Goal: Book appointment/travel/reservation

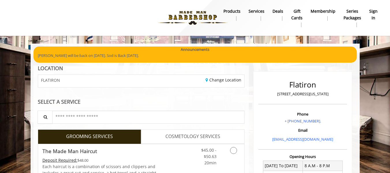
click at [372, 14] on b "sign in" at bounding box center [373, 14] width 8 height 13
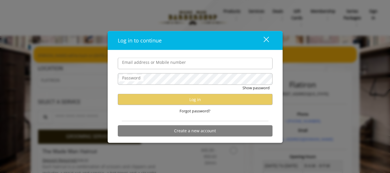
click at [149, 63] on input "Email address or Mobile number" at bounding box center [195, 64] width 155 height 12
type input "**********"
click at [265, 42] on div "close" at bounding box center [263, 40] width 12 height 9
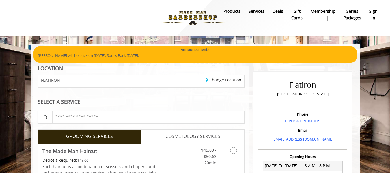
click at [372, 10] on b "sign in" at bounding box center [373, 14] width 8 height 13
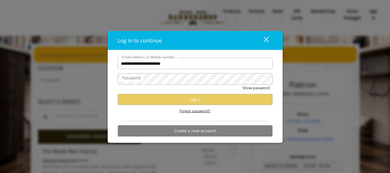
click at [192, 111] on span "Forgot password?" at bounding box center [194, 111] width 31 height 6
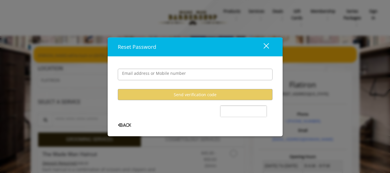
click at [125, 123] on user-forgot-password "Email address or Mobile number Send verification code Back" at bounding box center [195, 93] width 155 height 67
click at [127, 124] on span "Back" at bounding box center [124, 125] width 13 height 4
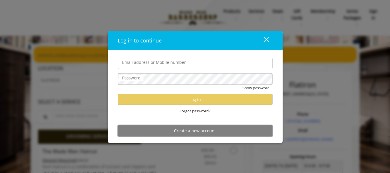
click at [190, 130] on button "Create a new account" at bounding box center [195, 130] width 155 height 11
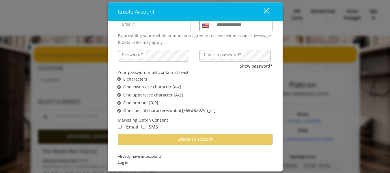
scroll to position [40, 0]
click at [267, 14] on div "close" at bounding box center [263, 12] width 12 height 9
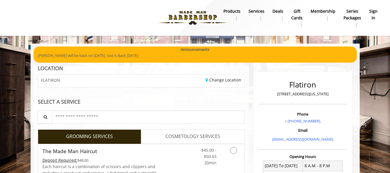
click at [230, 10] on b "products" at bounding box center [231, 11] width 17 height 6
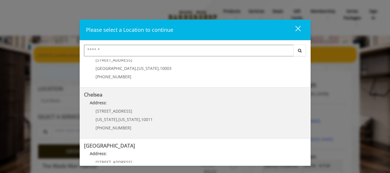
scroll to position [144, 0]
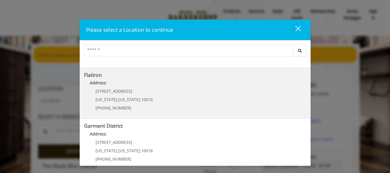
click at [105, 87] on "Address:" at bounding box center [195, 84] width 222 height 9
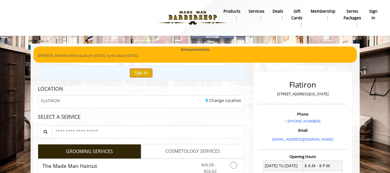
click at [136, 72] on button "Sign In" at bounding box center [141, 73] width 22 height 8
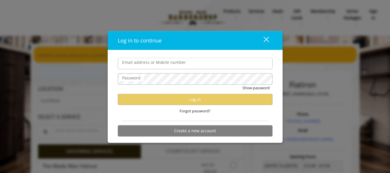
click at [268, 39] on div "close" at bounding box center [263, 40] width 12 height 9
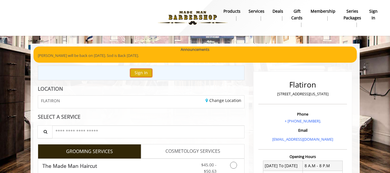
click at [133, 74] on button "Sign In" at bounding box center [141, 73] width 22 height 8
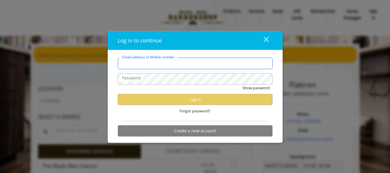
click at [136, 61] on input "Email address or Mobile number" at bounding box center [195, 64] width 155 height 12
type input "**********"
click at [205, 110] on span "Forgot password?" at bounding box center [194, 111] width 31 height 6
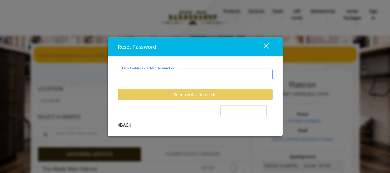
click at [174, 76] on input "Email address or Mobile number" at bounding box center [195, 75] width 155 height 12
type input "**********"
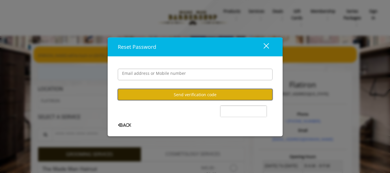
click at [179, 94] on button "Send verification code" at bounding box center [195, 94] width 155 height 11
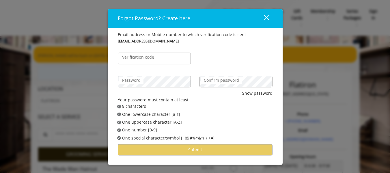
click at [142, 59] on label "Verification code" at bounding box center [138, 57] width 38 height 6
click at [142, 59] on input "Verification code" at bounding box center [154, 59] width 73 height 12
paste input "******"
type input "******"
click at [140, 80] on label "Password" at bounding box center [131, 80] width 24 height 6
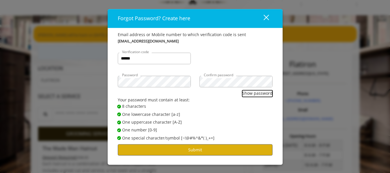
scroll to position [29, 0]
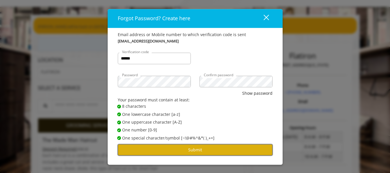
click at [191, 155] on button "Submit" at bounding box center [195, 149] width 155 height 11
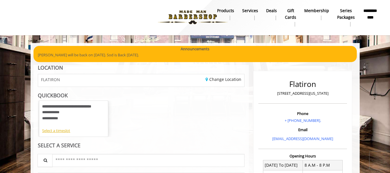
scroll to position [0, 0]
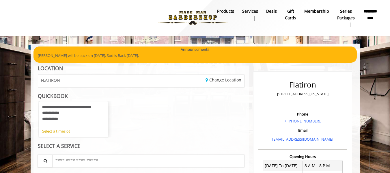
click at [290, 13] on b "gift cards" at bounding box center [290, 14] width 11 height 13
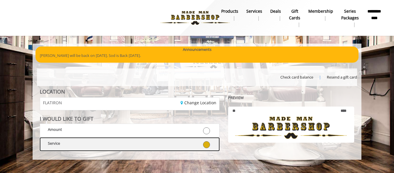
click at [212, 143] on link at bounding box center [205, 144] width 18 height 8
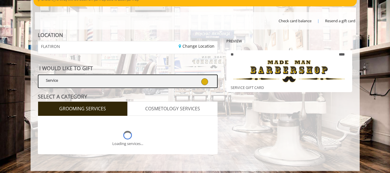
scroll to position [60, 0]
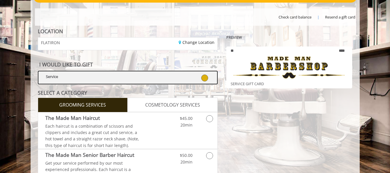
click at [186, 75] on div at bounding box center [170, 77] width 37 height 8
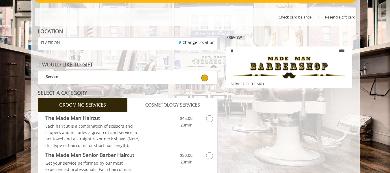
scroll to position [0, 0]
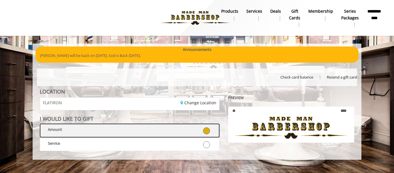
click at [138, 124] on label "Amount" at bounding box center [130, 130] width 180 height 14
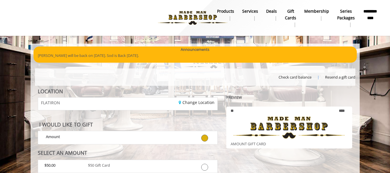
click at [301, 78] on span "Check card balance" at bounding box center [294, 77] width 33 height 6
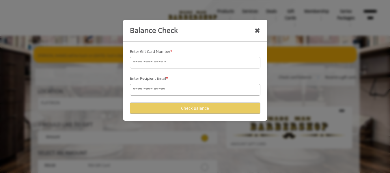
click at [256, 31] on div "✖" at bounding box center [257, 31] width 6 height 12
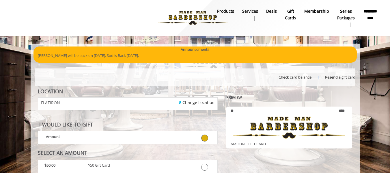
click at [325, 12] on b "Membership" at bounding box center [316, 11] width 25 height 6
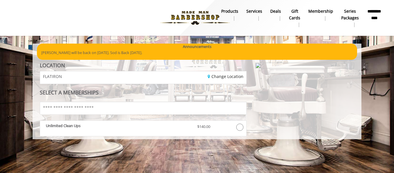
click at [295, 16] on b "gift cards" at bounding box center [294, 14] width 11 height 13
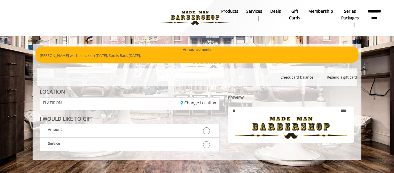
click at [277, 12] on b "Deals" at bounding box center [275, 11] width 11 height 6
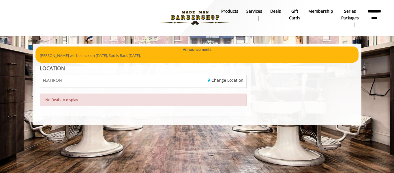
click at [370, 10] on b "**********" at bounding box center [374, 14] width 15 height 13
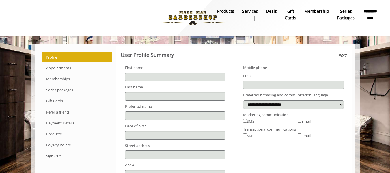
type input "*******"
type input "******"
type input "**********"
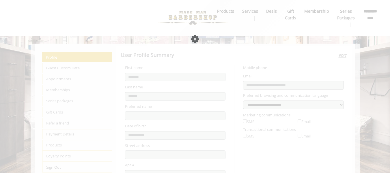
select select "***"
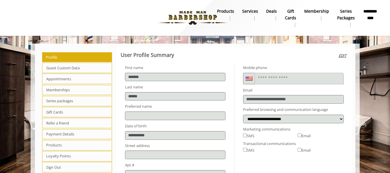
click at [61, 111] on span "Gift Cards" at bounding box center [77, 112] width 70 height 10
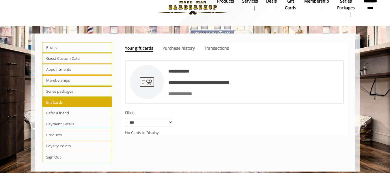
scroll to position [14, 0]
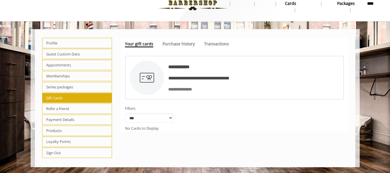
click at [67, 140] on span "Loyalty Points" at bounding box center [77, 141] width 70 height 10
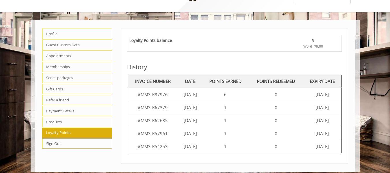
scroll to position [29, 0]
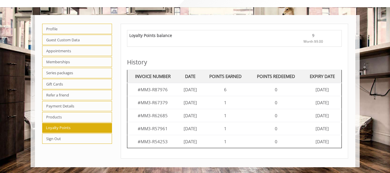
click at [321, 40] on span "Worth $9.00" at bounding box center [313, 41] width 20 height 5
click at [303, 38] on div "9" at bounding box center [313, 35] width 53 height 6
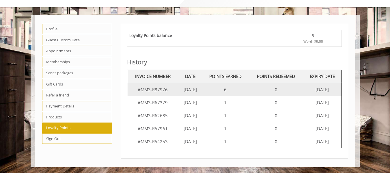
click at [276, 91] on td "0" at bounding box center [276, 89] width 54 height 13
click at [231, 91] on td "6" at bounding box center [225, 89] width 47 height 13
click at [190, 90] on td "[DATE]" at bounding box center [190, 89] width 24 height 13
click at [182, 88] on td "Jul 23 2025" at bounding box center [190, 89] width 24 height 13
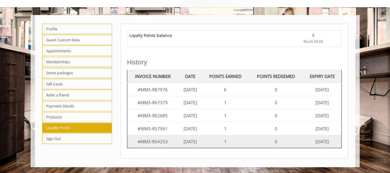
click at [211, 143] on td "1" at bounding box center [225, 141] width 47 height 13
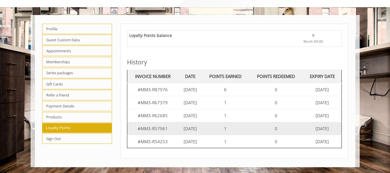
click at [225, 130] on td "1" at bounding box center [225, 128] width 47 height 13
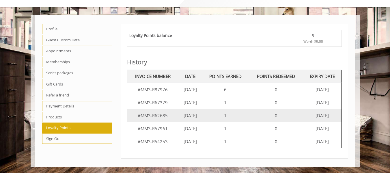
click at [227, 120] on td "1" at bounding box center [225, 115] width 47 height 13
click at [226, 109] on td "1" at bounding box center [225, 115] width 47 height 13
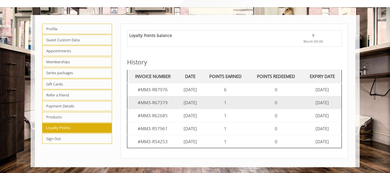
click at [223, 102] on td "1" at bounding box center [225, 102] width 47 height 13
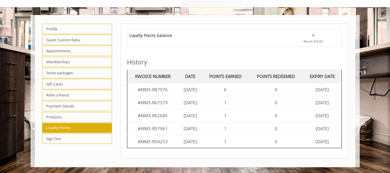
click at [213, 79] on th "POINTS EARNED" at bounding box center [225, 76] width 47 height 13
click at [66, 117] on span "Products" at bounding box center [77, 117] width 70 height 10
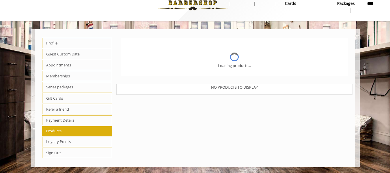
scroll to position [14, 0]
click at [63, 118] on span "Payment Details" at bounding box center [77, 120] width 70 height 10
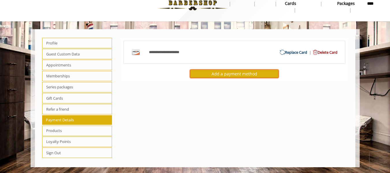
click at [208, 71] on div "Add a payment method" at bounding box center [234, 74] width 89 height 8
click at [211, 74] on div "Add a payment method" at bounding box center [234, 74] width 89 height 8
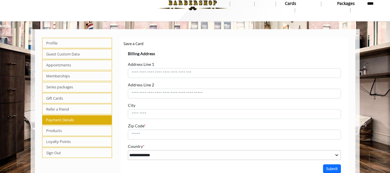
scroll to position [0, 0]
select select "***"
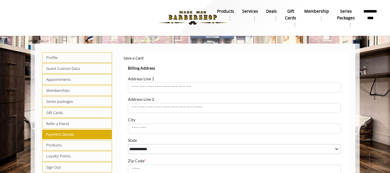
click at [64, 88] on span "Memberships" at bounding box center [77, 90] width 70 height 10
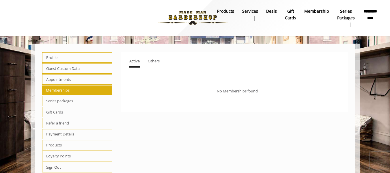
click at [75, 80] on span "Appointments" at bounding box center [77, 79] width 70 height 10
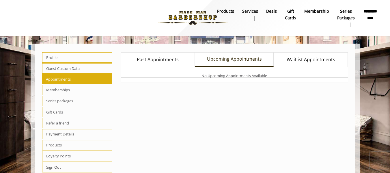
click at [74, 68] on span "Guest Custom Data" at bounding box center [77, 68] width 70 height 10
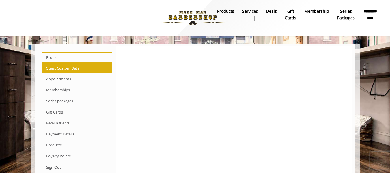
click at [77, 54] on span "Profile" at bounding box center [77, 57] width 70 height 10
select select "***"
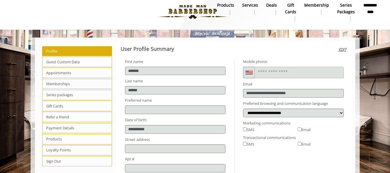
scroll to position [5, 0]
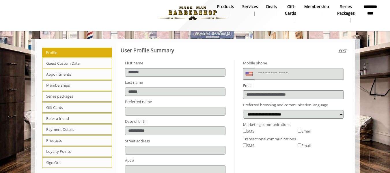
click at [73, 83] on span "Memberships" at bounding box center [77, 85] width 70 height 10
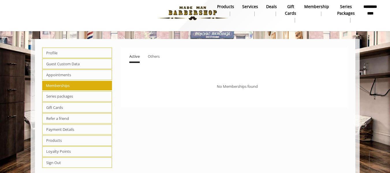
click at [69, 99] on span "Series packages" at bounding box center [77, 96] width 70 height 10
select select "*"
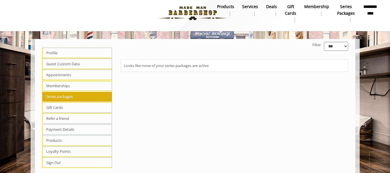
click at [68, 108] on span "Gift Cards" at bounding box center [77, 107] width 70 height 10
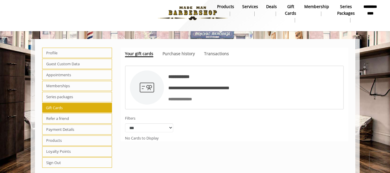
click at [169, 49] on div "Your gift cards Purchase history Transactions" at bounding box center [234, 54] width 219 height 12
click at [177, 61] on div "**********" at bounding box center [234, 94] width 227 height 93
click at [176, 51] on span "Purchase history" at bounding box center [178, 53] width 32 height 5
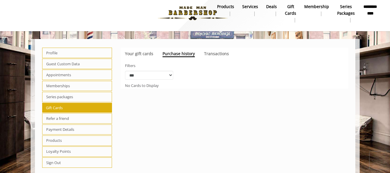
scroll to position [0, 0]
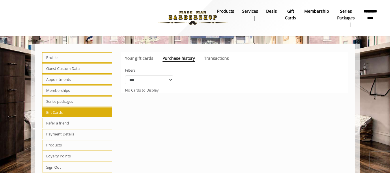
click at [227, 12] on b "products" at bounding box center [225, 11] width 17 height 6
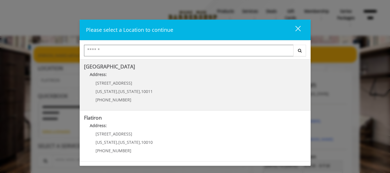
scroll to position [144, 0]
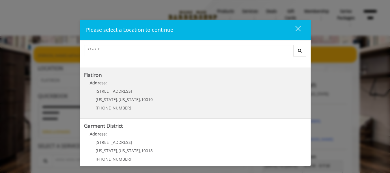
click at [156, 109] on "Flatiron Address: 10 E 23rd St New York , New York , 10010 (917) 475-1765" at bounding box center [195, 93] width 222 height 42
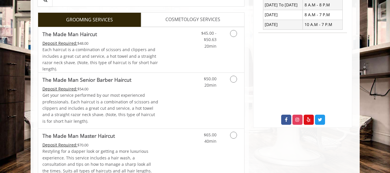
scroll to position [173, 0]
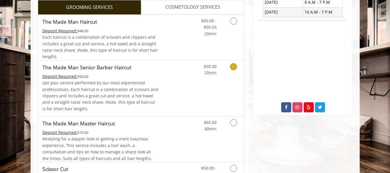
click at [81, 68] on Haircut "The Made Man Senior Barber Haircut" at bounding box center [86, 67] width 89 height 8
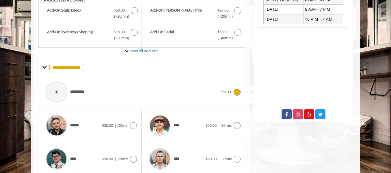
scroll to position [189, 0]
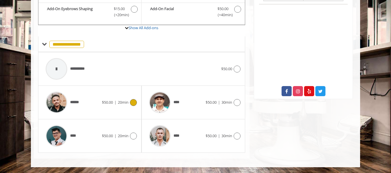
click at [100, 99] on div "******" at bounding box center [72, 102] width 59 height 27
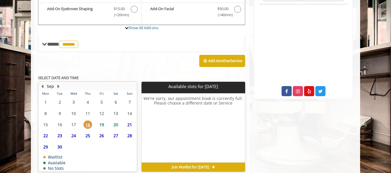
click at [102, 123] on span "19" at bounding box center [101, 124] width 9 height 8
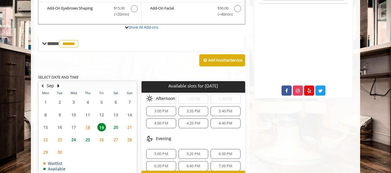
scroll to position [62, 0]
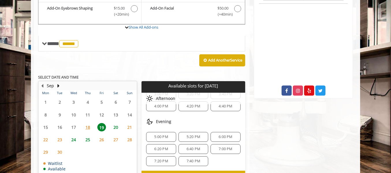
click at [129, 126] on span "21" at bounding box center [129, 127] width 9 height 8
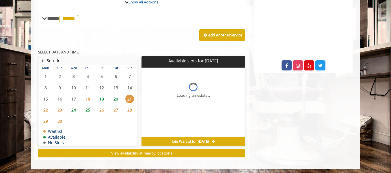
scroll to position [217, 0]
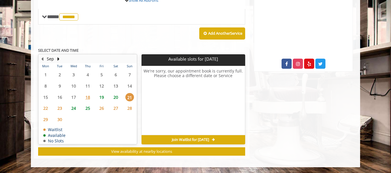
click at [115, 96] on span "20" at bounding box center [115, 97] width 9 height 8
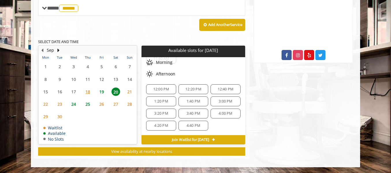
scroll to position [0, 0]
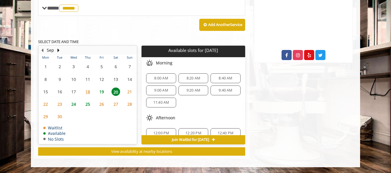
click at [60, 104] on span "23" at bounding box center [59, 104] width 9 height 8
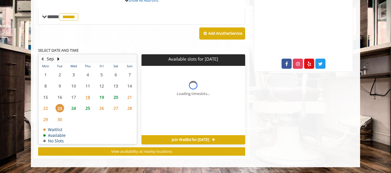
scroll to position [217, 0]
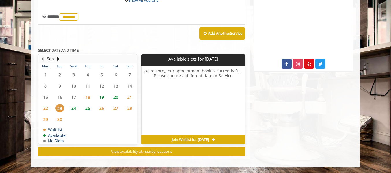
click at [104, 96] on span "19" at bounding box center [101, 97] width 9 height 8
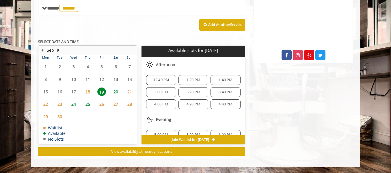
scroll to position [62, 0]
